Goal: Information Seeking & Learning: Learn about a topic

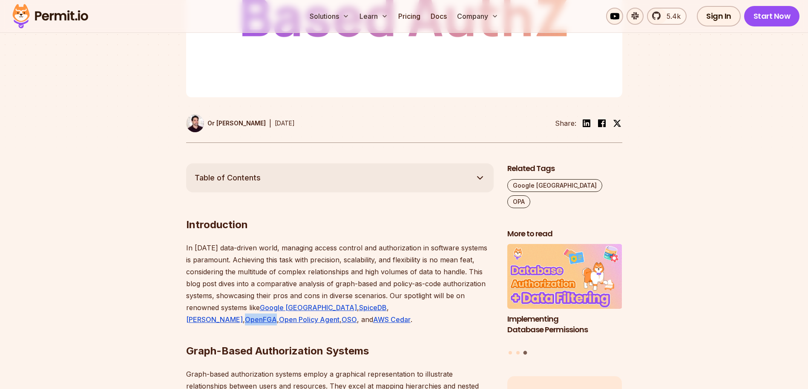
scroll to position [495, 0]
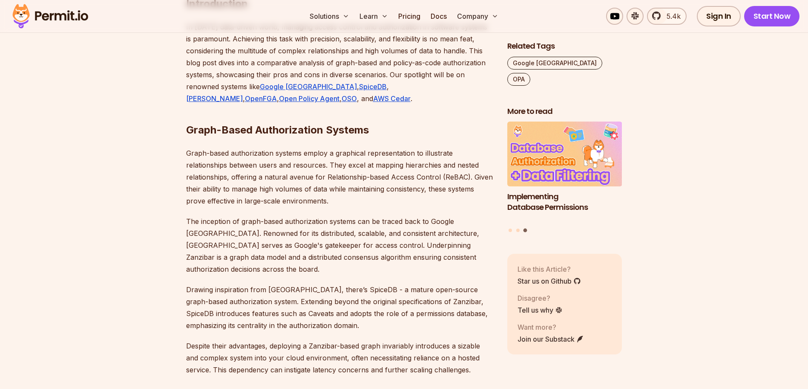
scroll to position [562, 0]
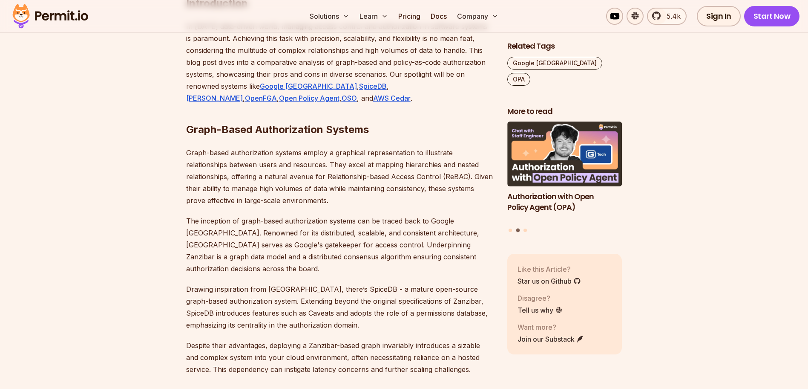
click at [217, 220] on p "The inception of graph-based authorization systems can be traced back to Google…" at bounding box center [340, 245] width 308 height 60
click at [219, 225] on div at bounding box center [219, 225] width 0 height 0
click at [193, 233] on p "The inception of graph-based authorization systems can be traced back to Google…" at bounding box center [340, 245] width 308 height 60
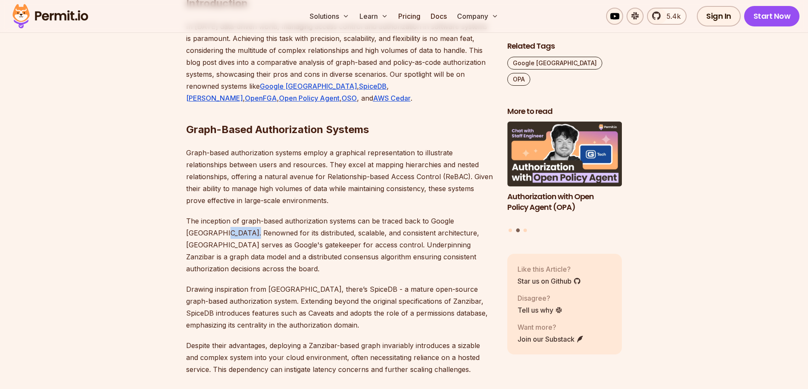
click at [209, 237] on div at bounding box center [209, 237] width 0 height 0
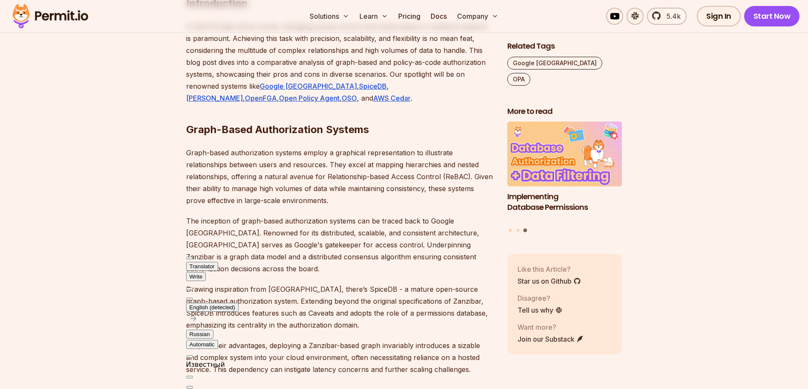
click at [266, 234] on p "The inception of graph-based authorization systems can be traced back to Google…" at bounding box center [340, 245] width 308 height 60
click at [290, 234] on p "The inception of graph-based authorization systems can be traced back to Google…" at bounding box center [340, 245] width 308 height 60
click at [384, 234] on p "The inception of graph-based authorization systems can be traced back to Google…" at bounding box center [340, 245] width 308 height 60
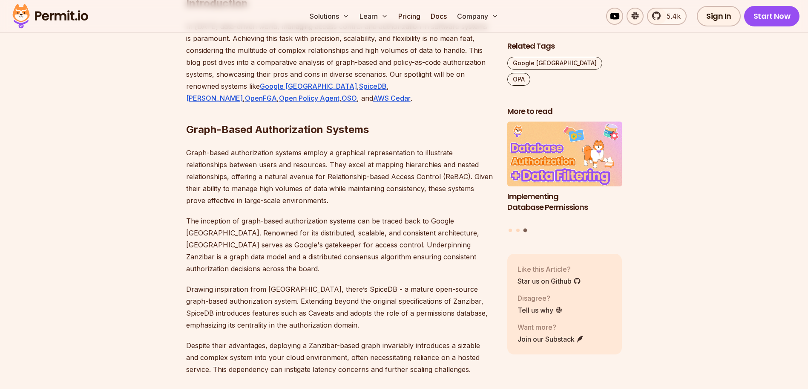
click at [415, 232] on p "The inception of graph-based authorization systems can be traced back to Google…" at bounding box center [340, 245] width 308 height 60
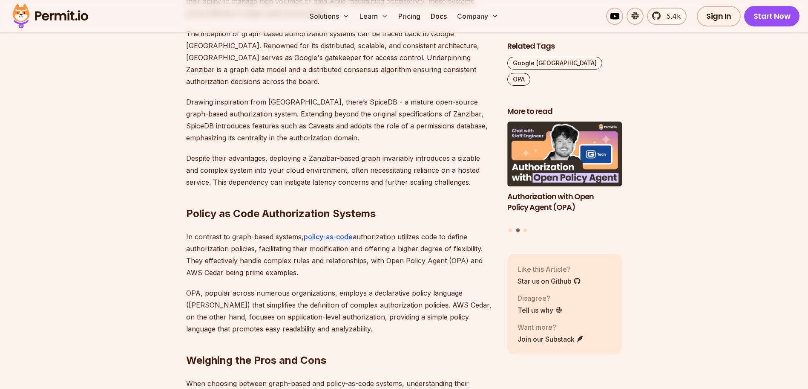
scroll to position [758, 0]
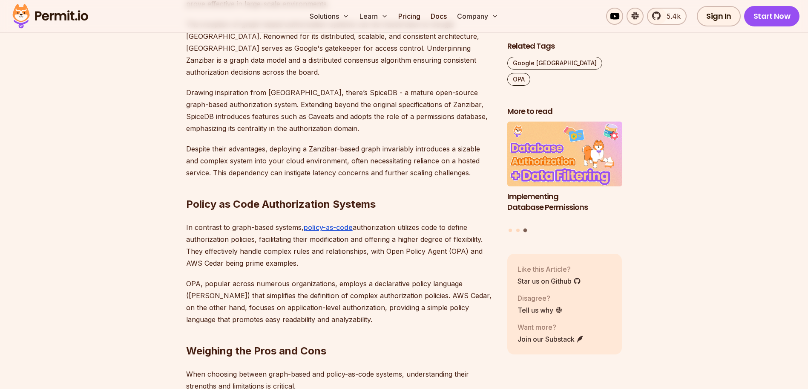
click at [313, 310] on h2 "Weighing the Pros and Cons" at bounding box center [340, 334] width 308 height 48
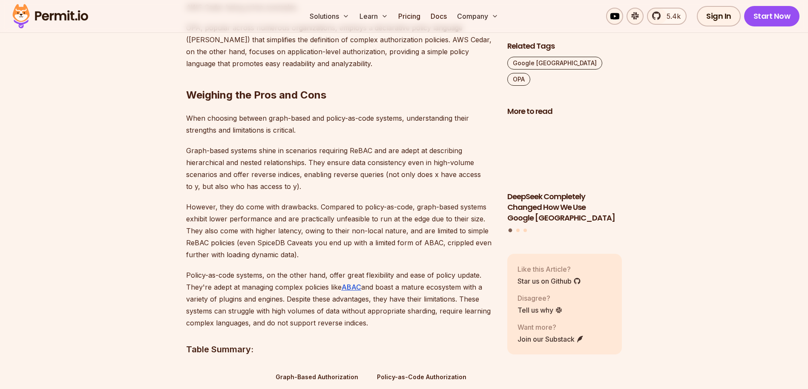
scroll to position [1026, 0]
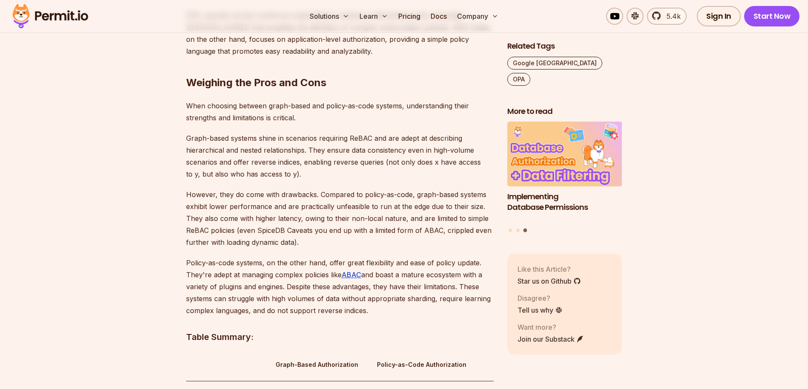
click at [355, 132] on p "Graph-based systems shine in scenarios requiring ReBAC and are adept at describ…" at bounding box center [340, 156] width 308 height 48
copy p "ReBAC"
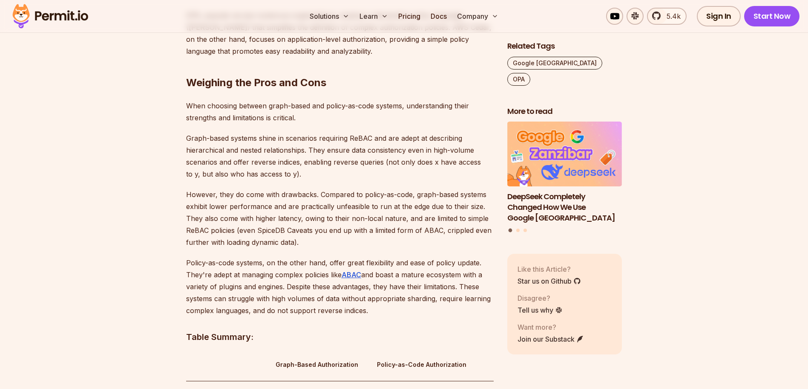
click at [310, 166] on p "Graph-based systems shine in scenarios requiring ReBAC and are adept at describ…" at bounding box center [340, 156] width 308 height 48
click at [424, 217] on p "However, they do come with drawbacks. Compared to policy-as-code, graph-based s…" at bounding box center [340, 218] width 308 height 60
copy p "ABAC"
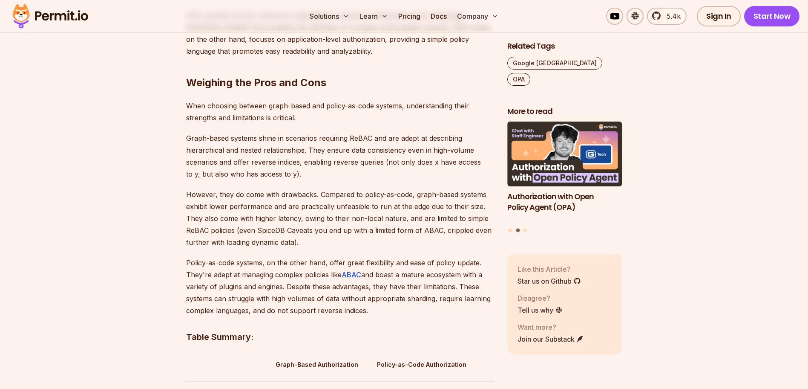
click at [316, 236] on p "However, they do come with drawbacks. Compared to policy-as-code, graph-based s…" at bounding box center [340, 218] width 308 height 60
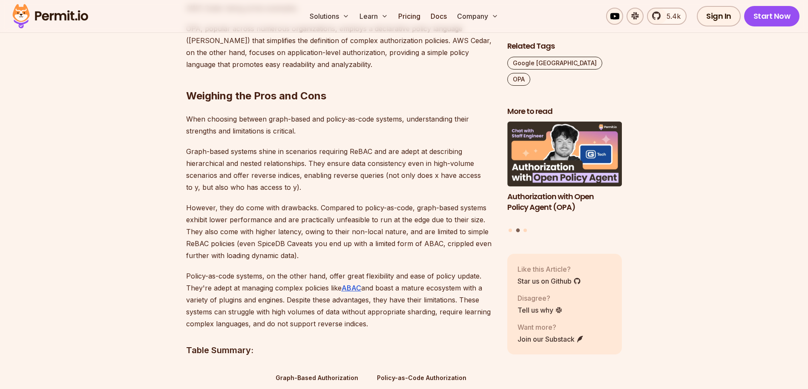
scroll to position [1013, 0]
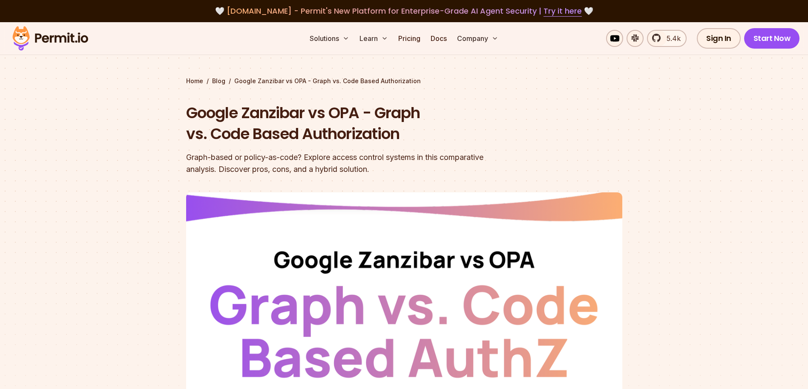
scroll to position [1026, 0]
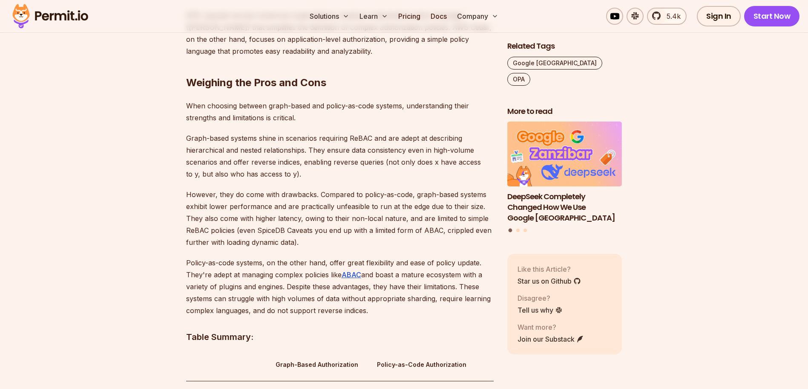
click at [235, 260] on p "Policy-as-code systems, on the other hand, offer great flexibility and ease of …" at bounding box center [340, 287] width 308 height 60
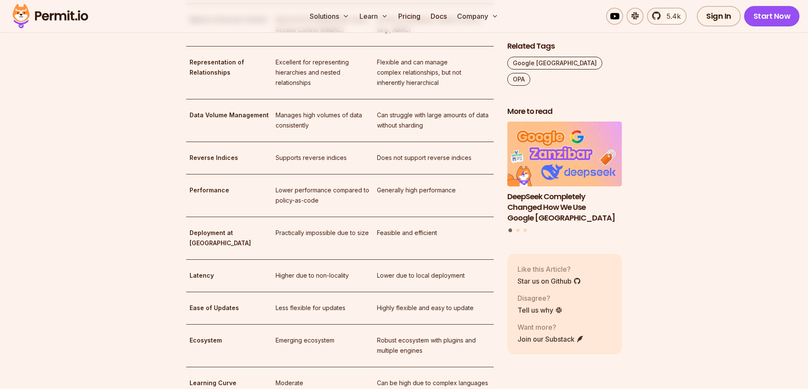
scroll to position [1544, 0]
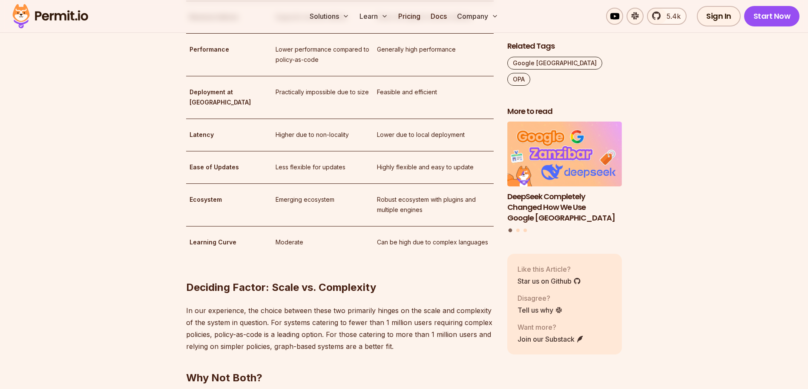
click at [300, 246] on h2 "Deciding Factor: Scale vs. Complexity" at bounding box center [340, 270] width 308 height 48
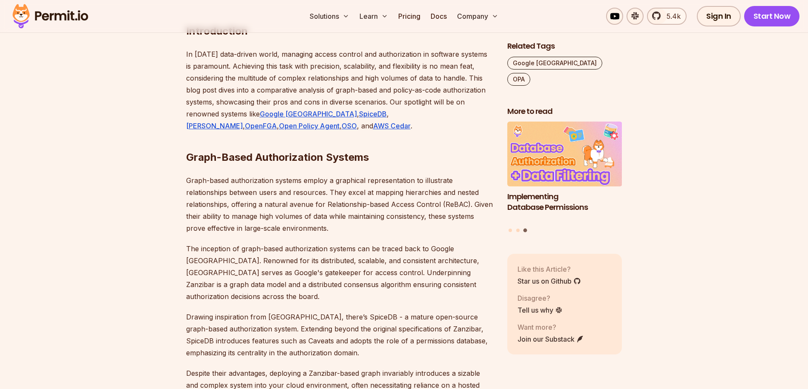
scroll to position [492, 0]
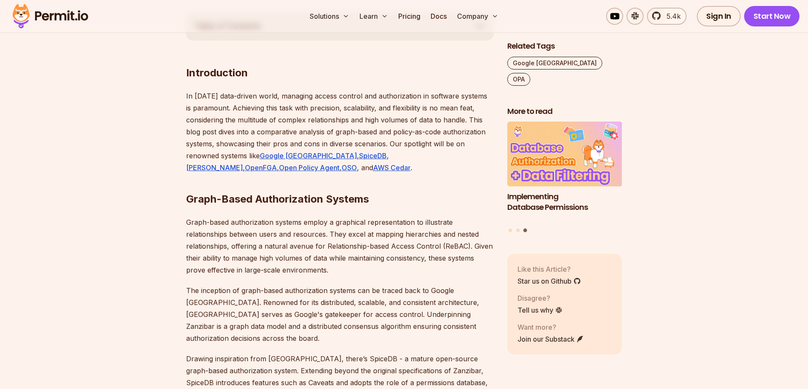
drag, startPoint x: 260, startPoint y: 155, endPoint x: 295, endPoint y: 167, distance: 37.2
copy p "Google Zanzibar , SpiceDB , Ory Keto , OpenFGA , Open Policy Agent , OSO , and …"
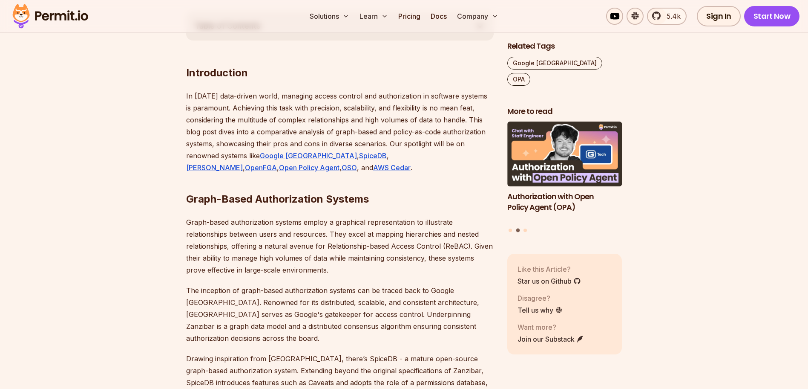
click at [406, 178] on h2 "Graph-Based Authorization Systems" at bounding box center [340, 182] width 308 height 48
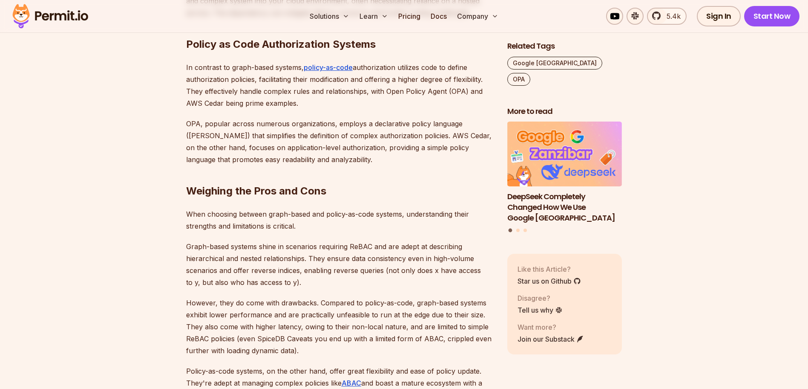
scroll to position [921, 0]
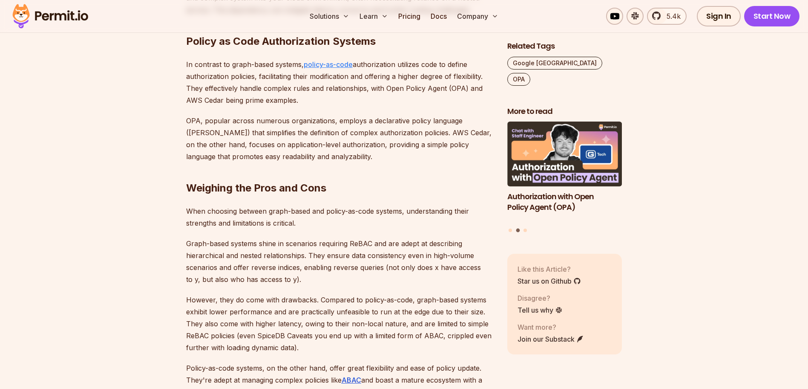
click at [330, 60] on u "policy-as-code" at bounding box center [328, 64] width 49 height 9
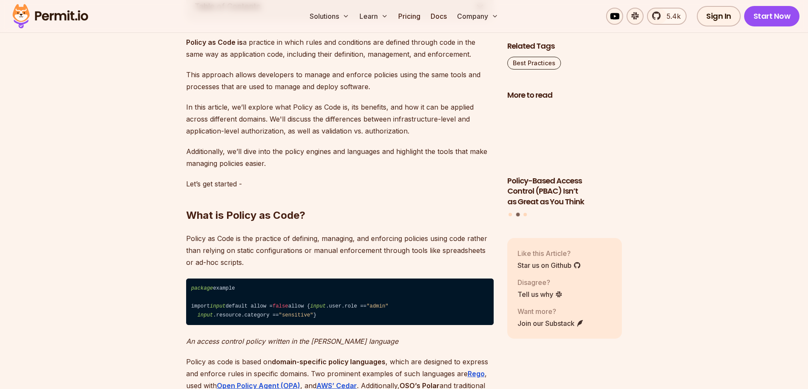
scroll to position [667, 0]
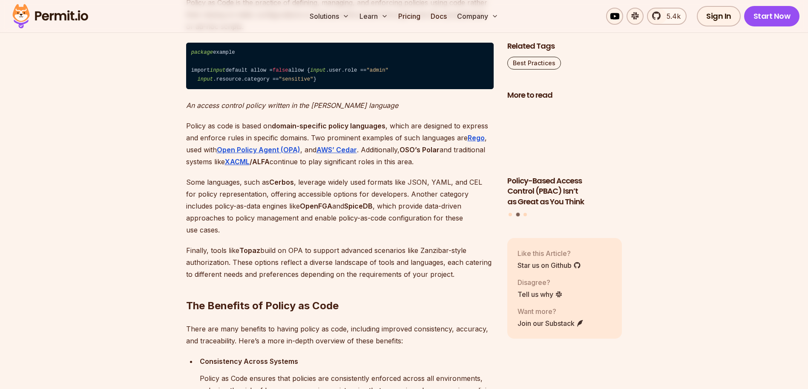
scroll to position [755, 0]
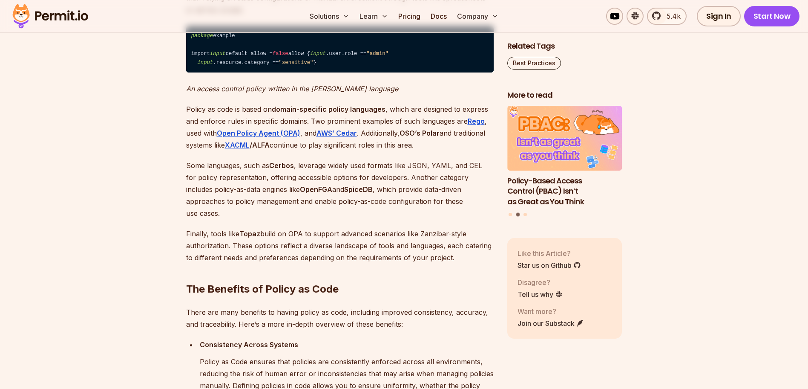
click at [186, 93] on em "An access control policy written in the [PERSON_NAME] language" at bounding box center [292, 88] width 212 height 9
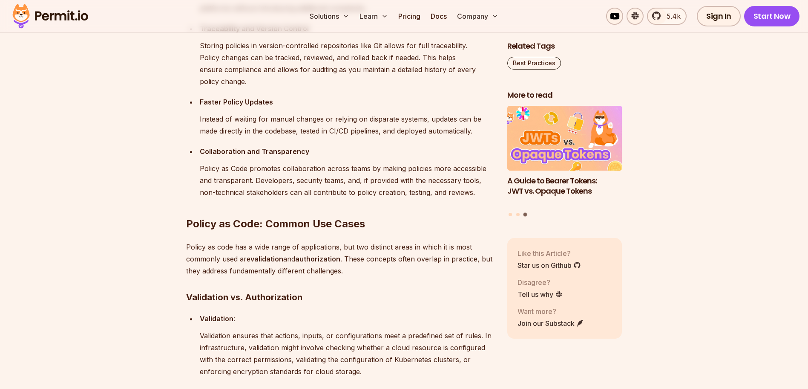
scroll to position [1348, 0]
